Goal: Transaction & Acquisition: Purchase product/service

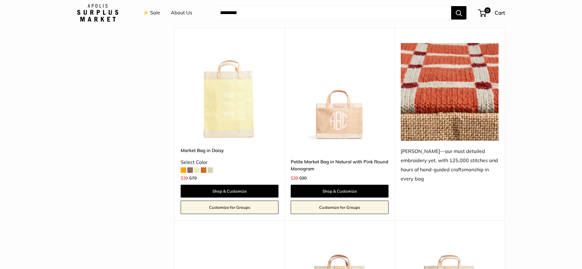
scroll to position [1026, 0]
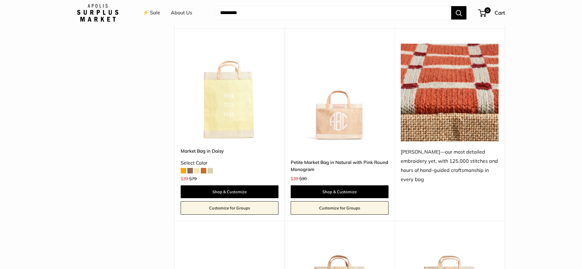
click at [0, 0] on img at bounding box center [0, 0] width 0 height 0
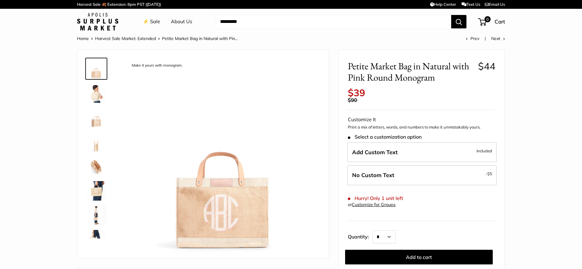
click at [113, 121] on div at bounding box center [98, 147] width 29 height 184
click at [92, 121] on img at bounding box center [97, 118] width 20 height 20
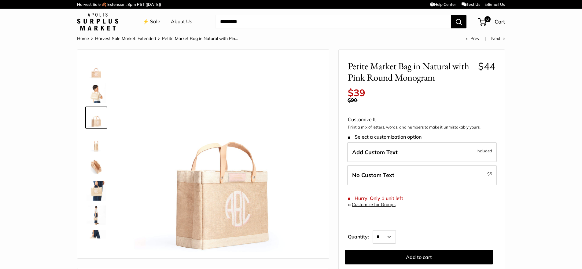
click at [102, 183] on img at bounding box center [97, 191] width 20 height 20
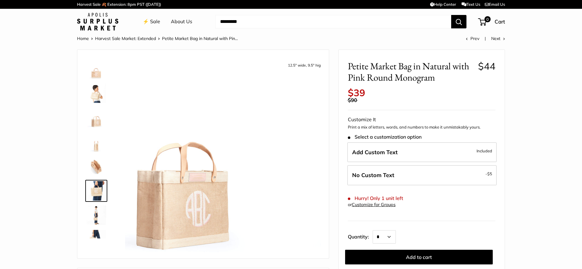
scroll to position [43, 0]
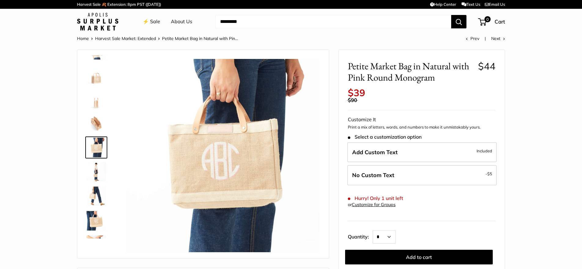
click at [94, 224] on img at bounding box center [97, 221] width 20 height 20
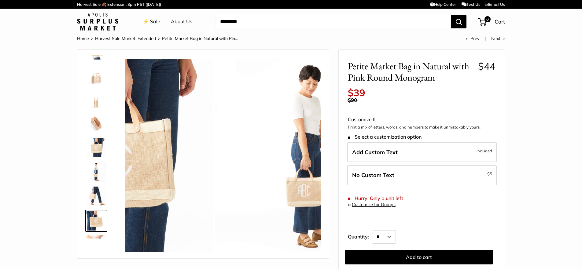
scroll to position [117, 0]
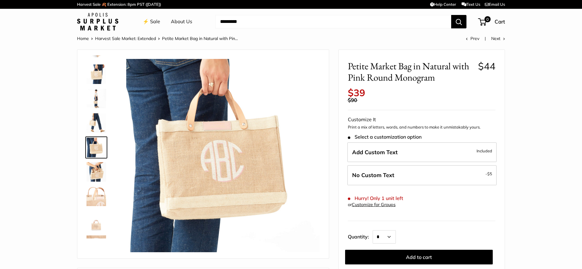
click at [88, 176] on img at bounding box center [97, 172] width 20 height 20
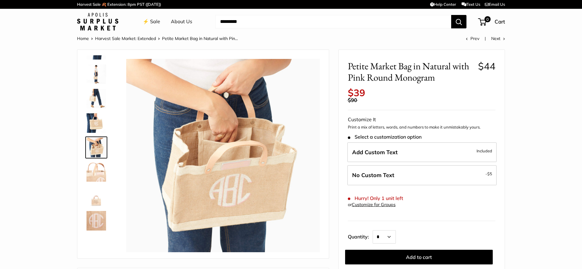
click at [97, 221] on img at bounding box center [97, 221] width 20 height 20
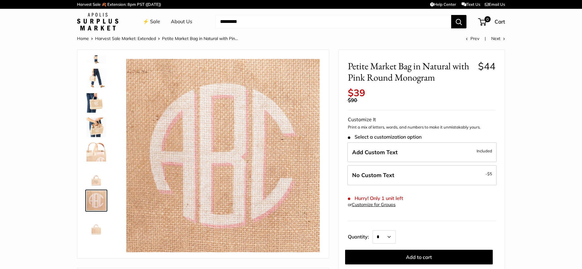
click at [85, 71] on div at bounding box center [98, 147] width 29 height 184
click at [95, 72] on img at bounding box center [97, 79] width 20 height 20
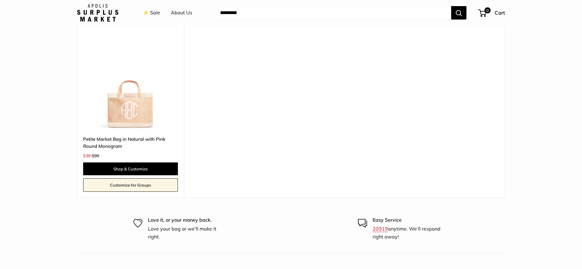
scroll to position [1794, 0]
